Goal: Information Seeking & Learning: Learn about a topic

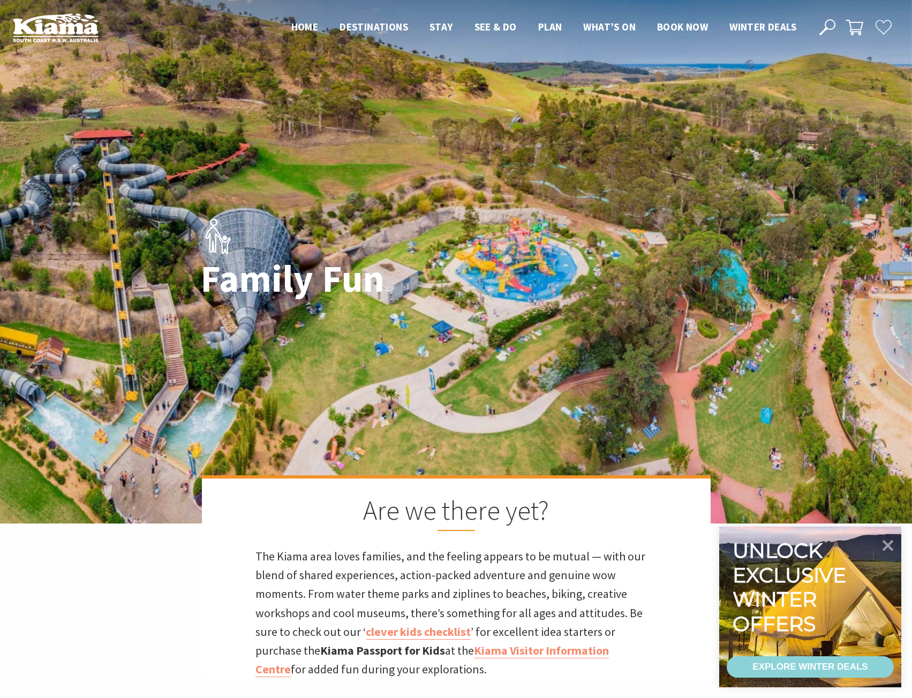
scroll to position [356, 925]
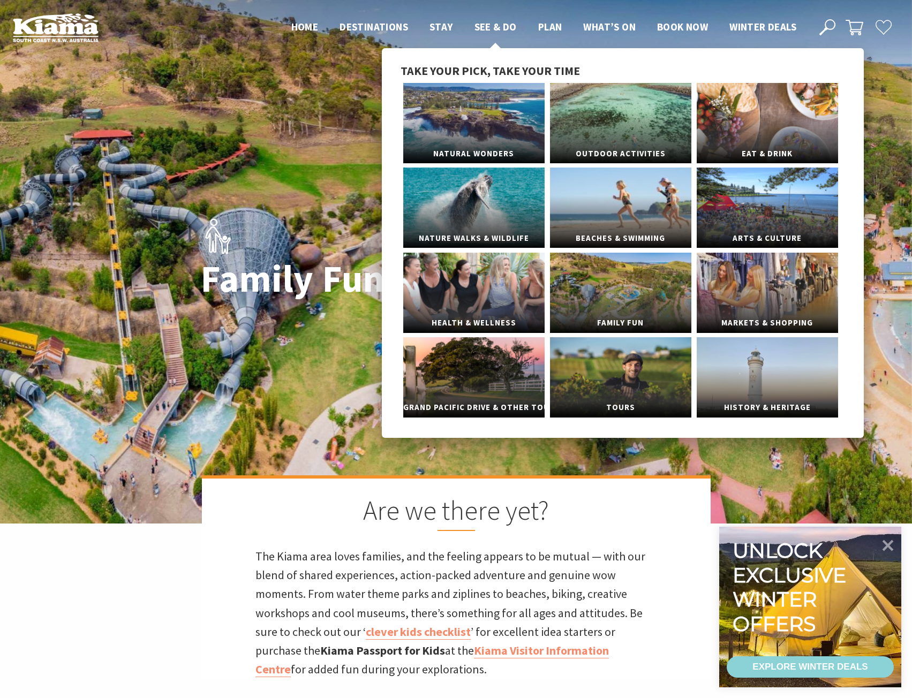
click at [485, 26] on span "See & Do" at bounding box center [496, 26] width 42 height 13
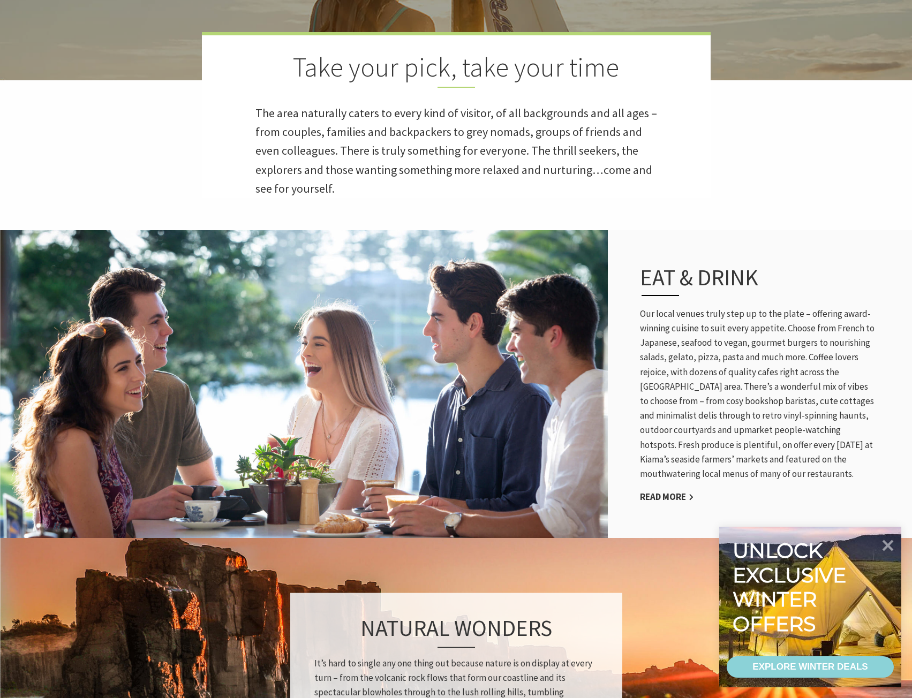
scroll to position [482, 0]
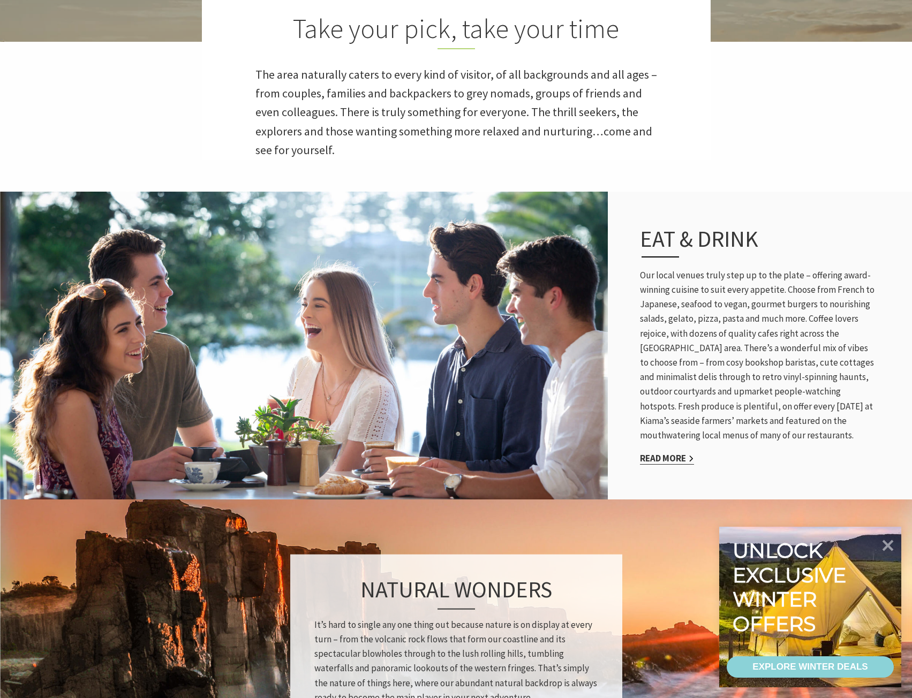
click at [656, 457] on link "Read More" at bounding box center [667, 459] width 54 height 12
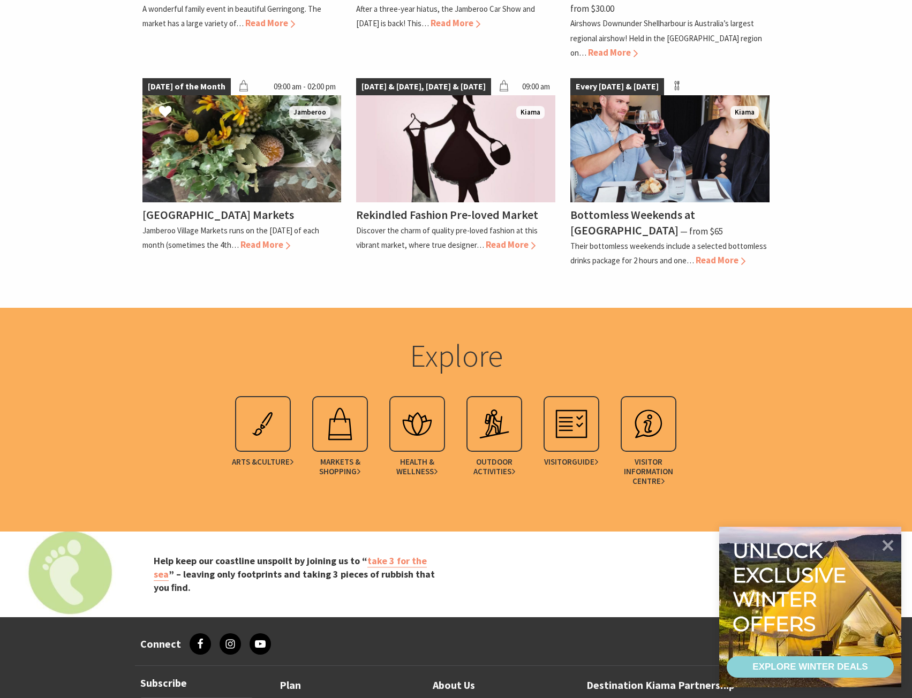
scroll to position [1446, 0]
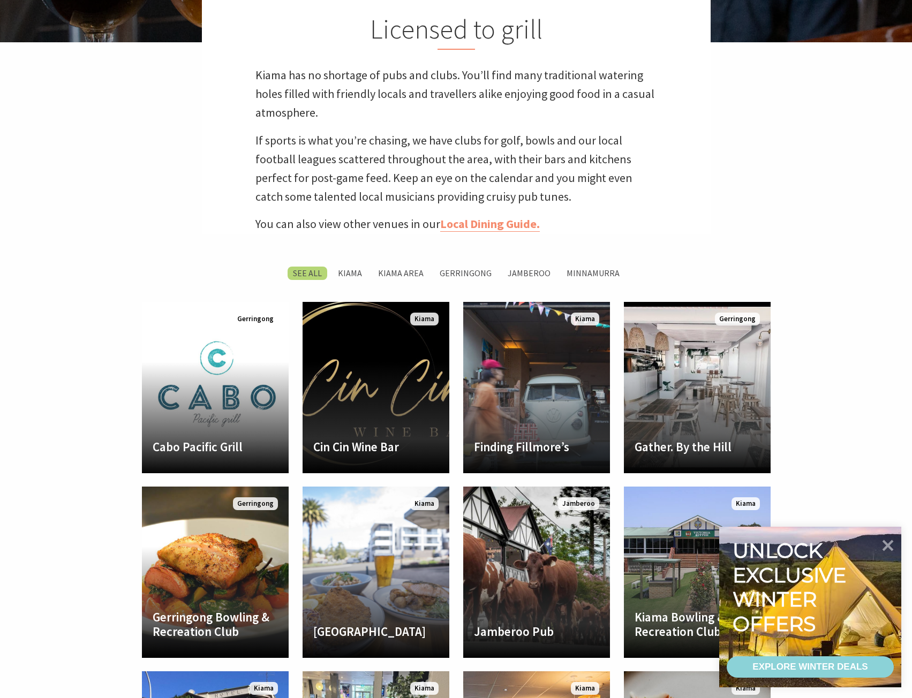
scroll to position [482, 0]
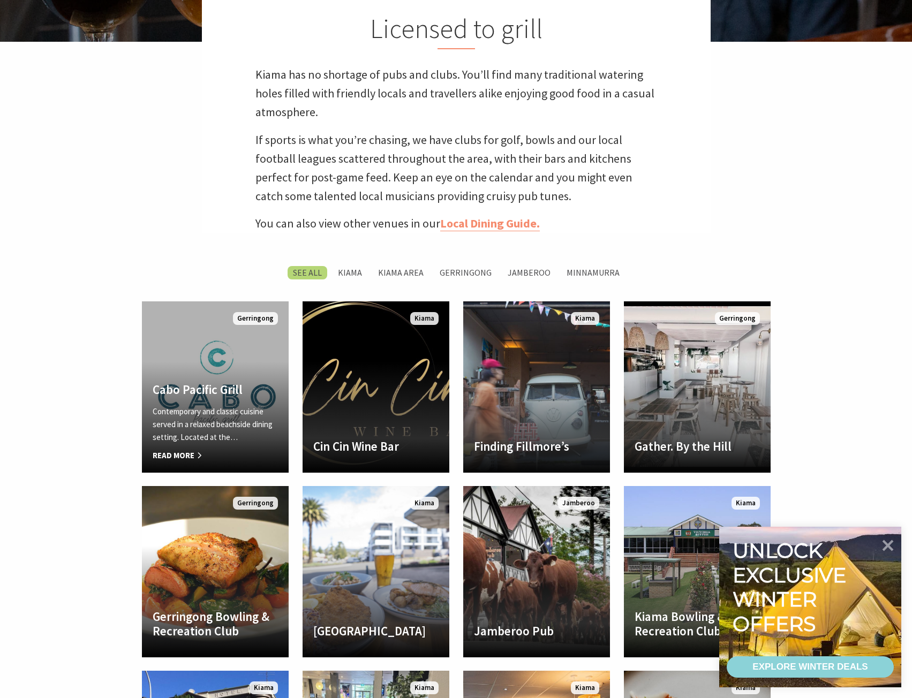
click at [217, 422] on p "Contemporary and classic cuisine served in a relaxed beachside dining setting. …" at bounding box center [215, 424] width 125 height 39
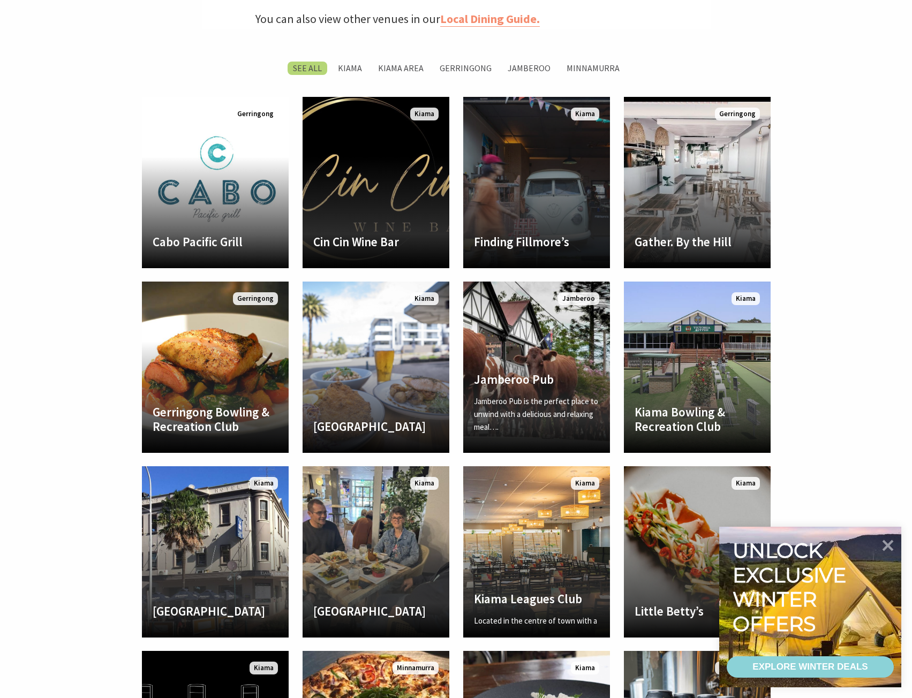
scroll to position [736, 0]
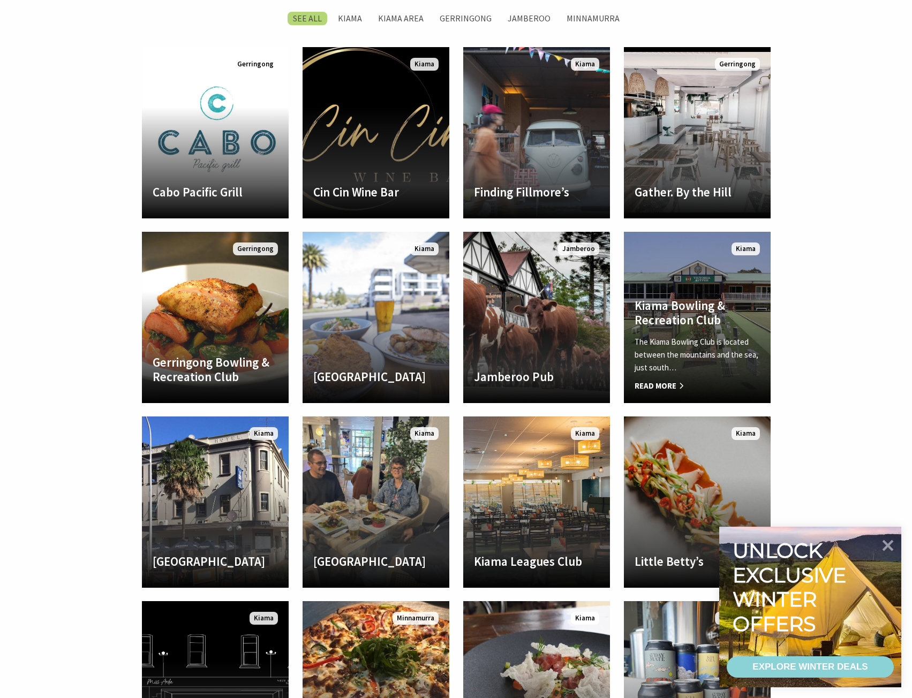
click at [689, 364] on p "The Kiama Bowling Club is located between the mountains and the sea, just south…" at bounding box center [697, 355] width 125 height 39
click at [658, 387] on span "Read More" at bounding box center [697, 386] width 125 height 13
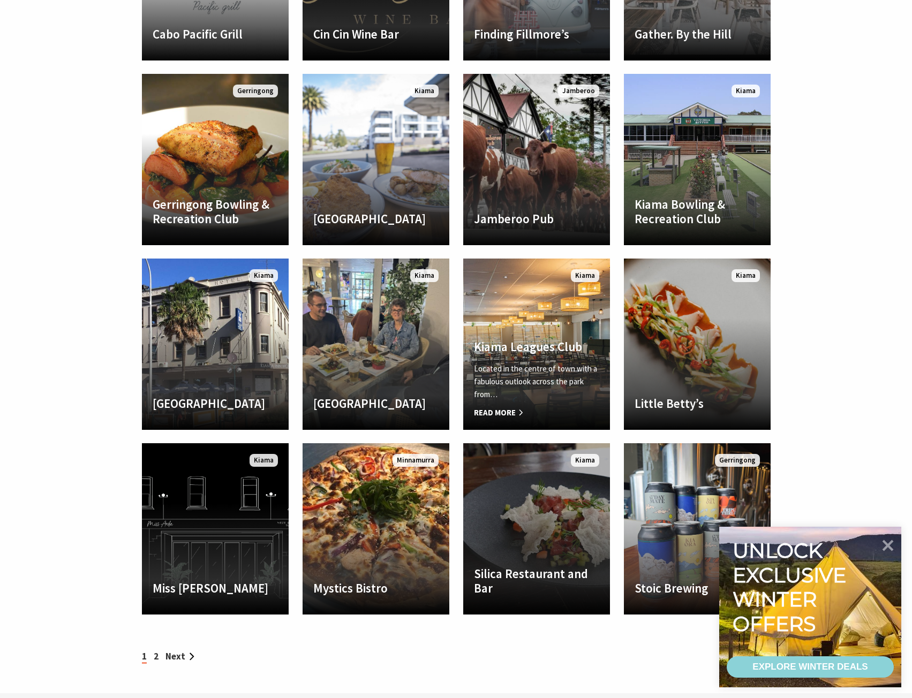
scroll to position [951, 0]
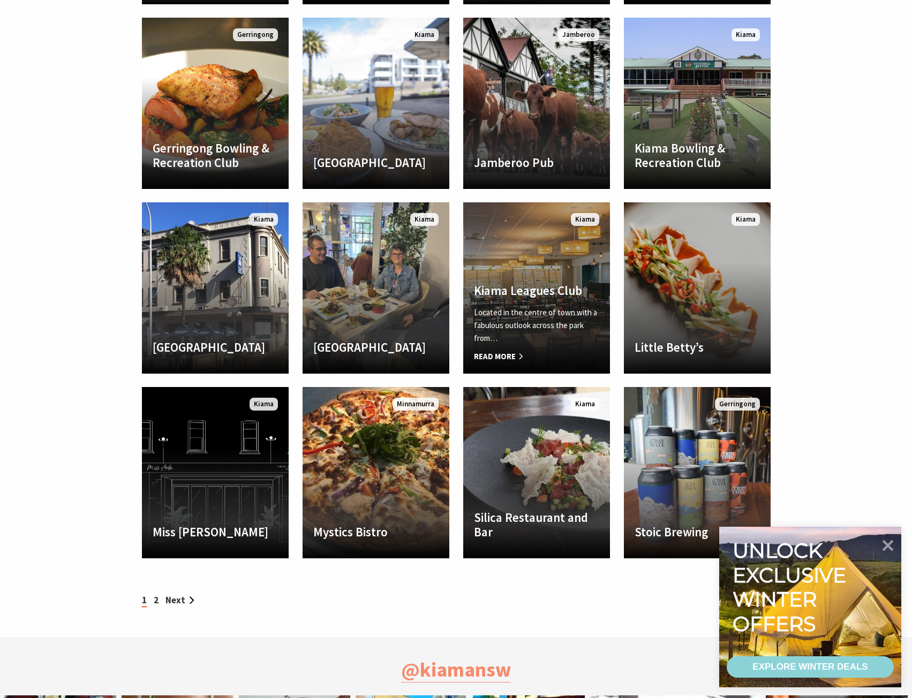
click at [496, 360] on span "Read More" at bounding box center [536, 356] width 125 height 13
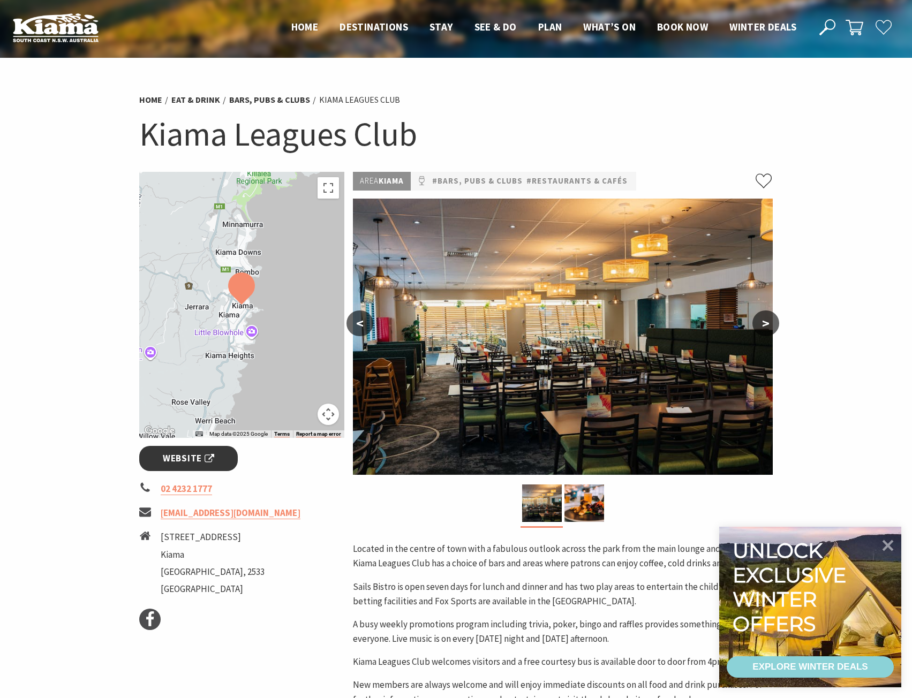
click at [183, 467] on link "Website" at bounding box center [188, 458] width 99 height 25
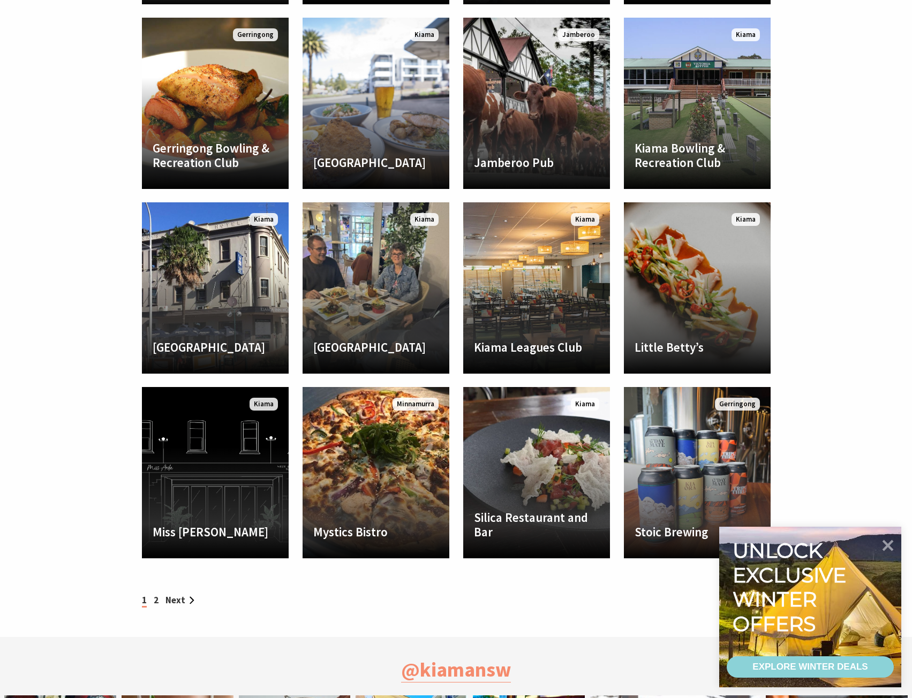
scroll to position [384, 925]
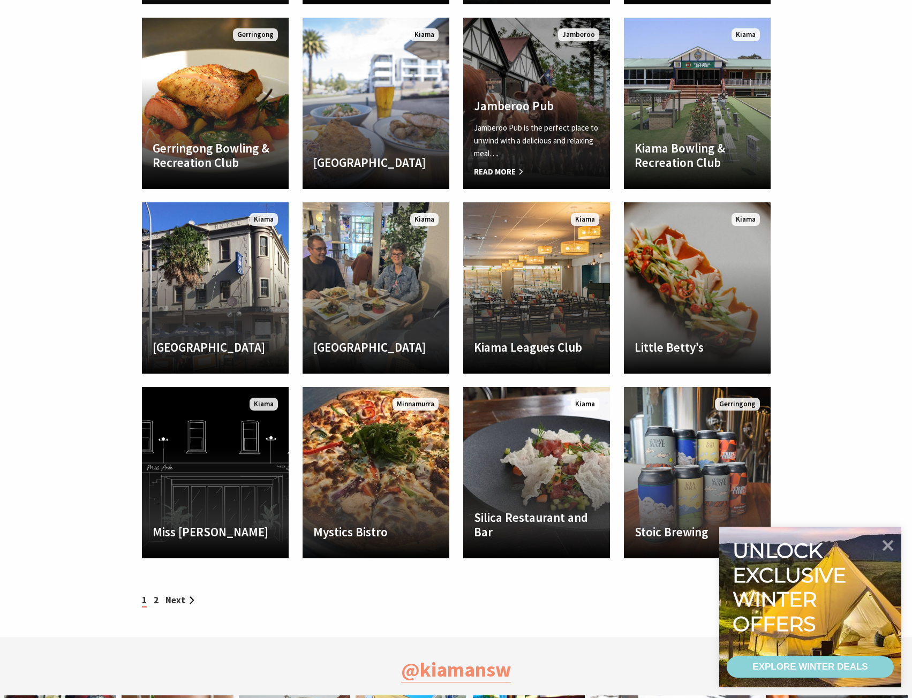
click at [505, 169] on span "Read More" at bounding box center [536, 171] width 125 height 13
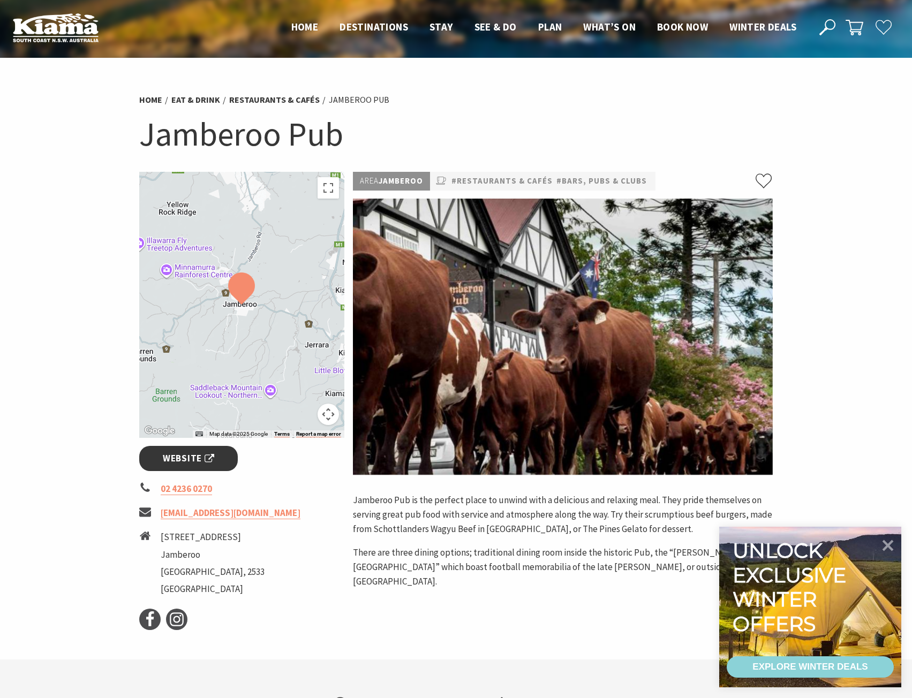
click at [202, 455] on span "Website" at bounding box center [188, 458] width 51 height 14
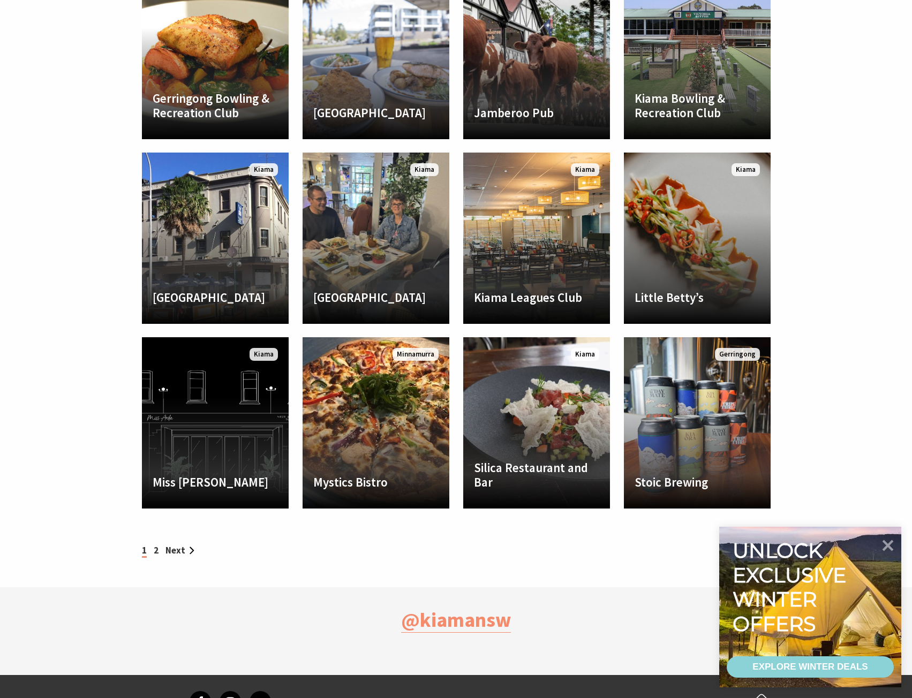
scroll to position [1058, 0]
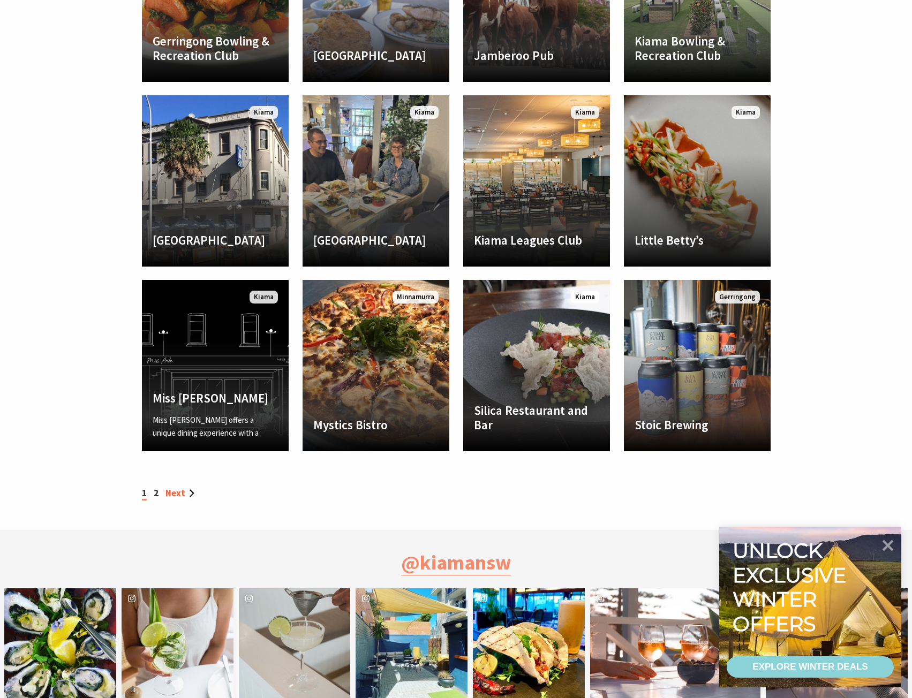
click at [182, 493] on link "Next" at bounding box center [179, 493] width 29 height 12
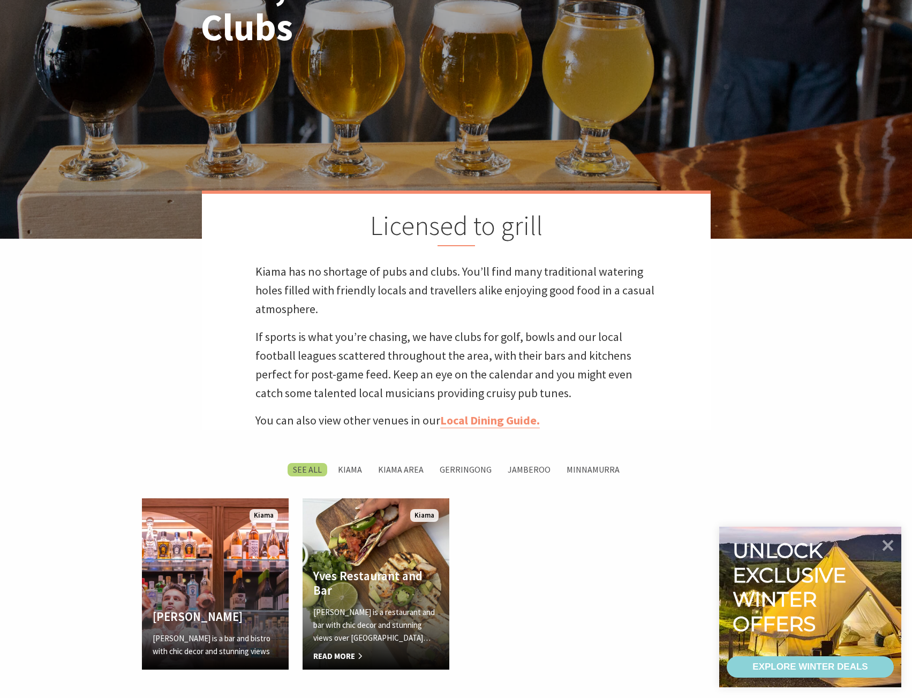
scroll to position [268, 0]
